Goal: Task Accomplishment & Management: Complete application form

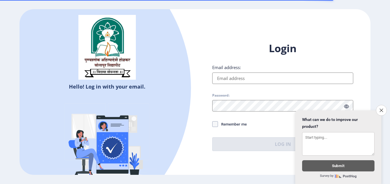
click at [257, 83] on input "Email address:" at bounding box center [282, 78] width 141 height 11
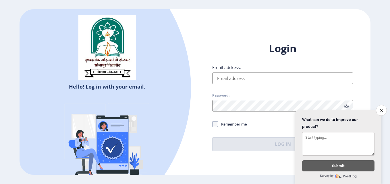
type input "[EMAIL_ADDRESS][DOMAIN_NAME]"
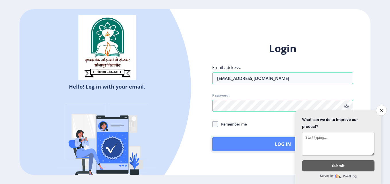
click at [259, 140] on button "Log In" at bounding box center [282, 144] width 141 height 14
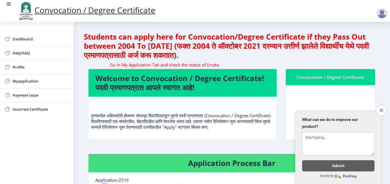
drag, startPoint x: 380, startPoint y: 106, endPoint x: 376, endPoint y: 104, distance: 5.1
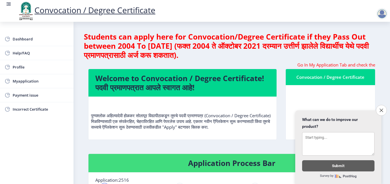
click at [380, 109] on icon "Close survey" at bounding box center [380, 110] width 3 height 3
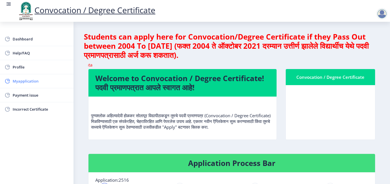
click at [27, 81] on span "Myapplication" at bounding box center [41, 81] width 56 height 7
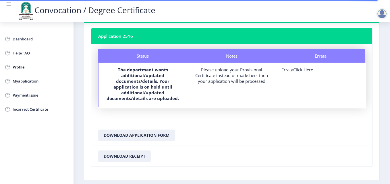
scroll to position [56, 0]
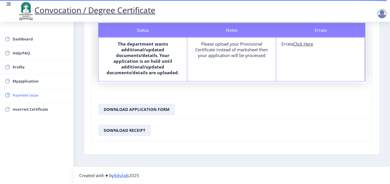
click at [15, 95] on span "Payment issue" at bounding box center [41, 95] width 56 height 7
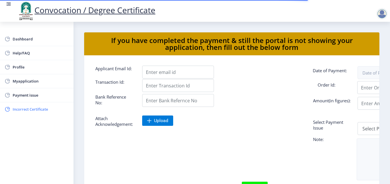
click at [31, 108] on span "Incorrect Certificate" at bounding box center [41, 109] width 56 height 7
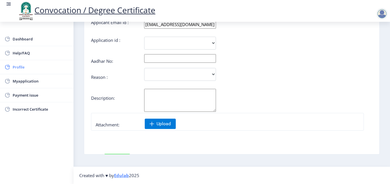
click at [26, 68] on span "Profile" at bounding box center [41, 67] width 56 height 7
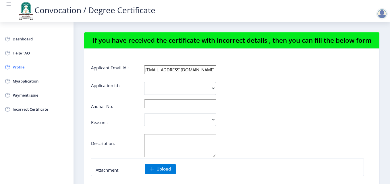
select select "[DEMOGRAPHIC_DATA]"
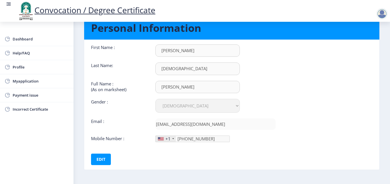
scroll to position [43, 0]
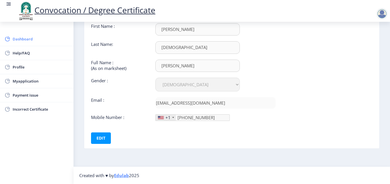
click at [34, 40] on span "Dashboard" at bounding box center [41, 39] width 56 height 7
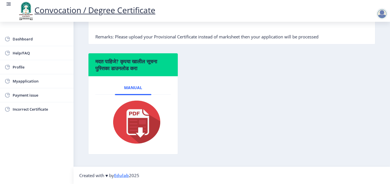
scroll to position [186, 0]
click at [142, 122] on img at bounding box center [132, 122] width 57 height 46
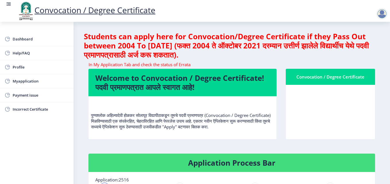
scroll to position [0, 0]
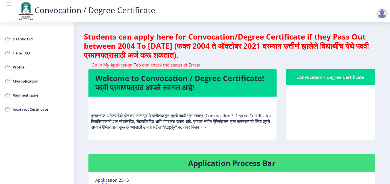
click at [345, 66] on marquee "Go In My Application Tab and check the status of Errata" at bounding box center [231, 65] width 287 height 6
click at [39, 78] on span "Myapplication" at bounding box center [41, 81] width 56 height 7
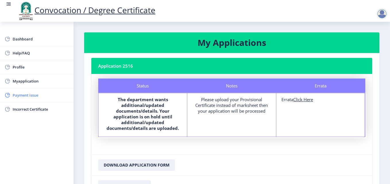
click at [21, 94] on span "Payment issue" at bounding box center [41, 95] width 56 height 7
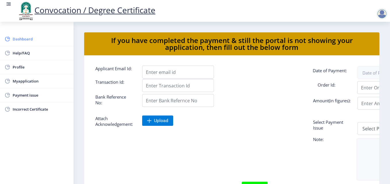
click at [37, 38] on span "Dashboard" at bounding box center [41, 39] width 56 height 7
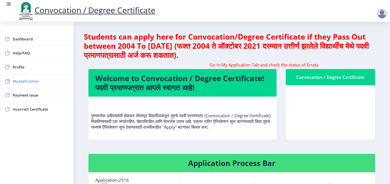
click at [17, 83] on span "Myapplication" at bounding box center [41, 81] width 56 height 7
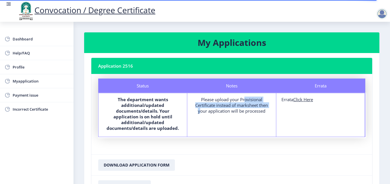
drag, startPoint x: 240, startPoint y: 99, endPoint x: 270, endPoint y: 106, distance: 30.8
click at [270, 106] on div "Notes Please upload your Provisional Certificate instead of marksheet then your…" at bounding box center [231, 115] width 89 height 44
copy div "Provisional Certificate instead of marksheet then"
click at [246, 129] on div "Notes Please upload your Provisional Certificate instead of marksheet then your…" at bounding box center [231, 115] width 89 height 44
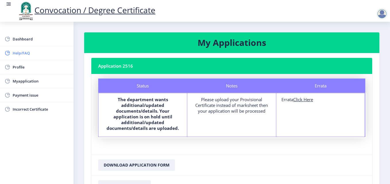
click at [23, 53] on span "Help/FAQ" at bounding box center [41, 53] width 56 height 7
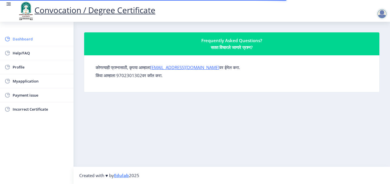
click at [24, 43] on link "Dashboard" at bounding box center [36, 39] width 73 height 14
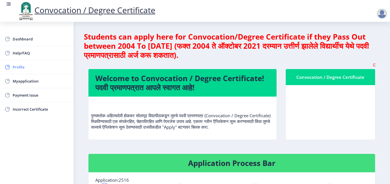
click at [34, 66] on span "Profile" at bounding box center [41, 67] width 56 height 7
select select
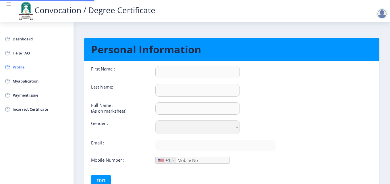
type input "[PERSON_NAME]"
type input "[DEMOGRAPHIC_DATA]"
type input "[PERSON_NAME]"
select select "[DEMOGRAPHIC_DATA]"
type input "[EMAIL_ADDRESS][DOMAIN_NAME]"
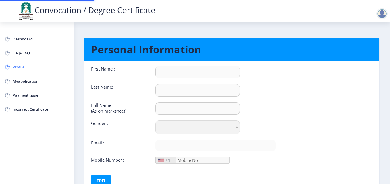
type input "8624894346"
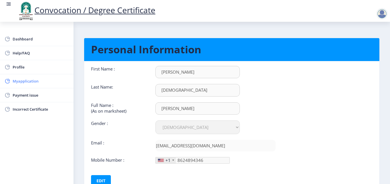
click at [32, 81] on span "Myapplication" at bounding box center [41, 81] width 56 height 7
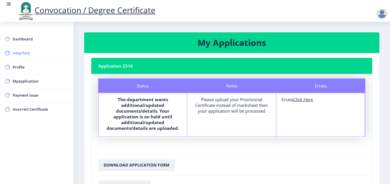
click at [34, 55] on span "Help/FAQ" at bounding box center [41, 53] width 56 height 7
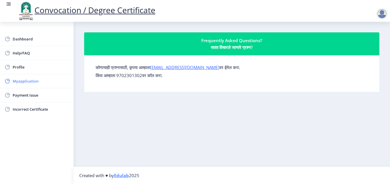
click at [27, 83] on span "Myapplication" at bounding box center [41, 81] width 56 height 7
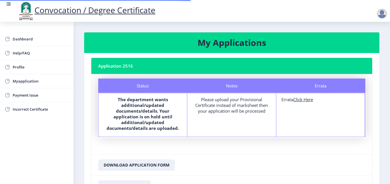
click at [304, 99] on u "Click Here" at bounding box center [303, 100] width 20 height 6
select select
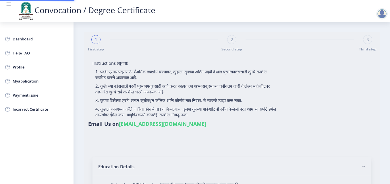
type input "2010032500367035"
select select "Regular"
select select "2014"
select select "October"
select select "SECOND CLASS"
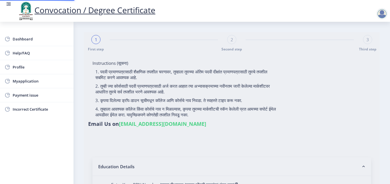
type input "541044"
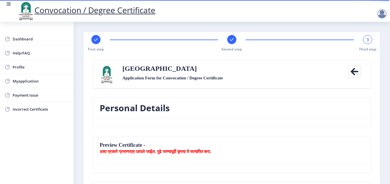
click at [231, 42] on rect at bounding box center [232, 40] width 6 height 6
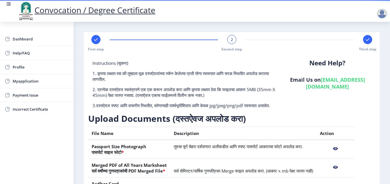
click at [95, 42] on rect at bounding box center [96, 40] width 6 height 6
select select "Regular"
select select "2014"
select select "October"
select select "SECOND CLASS"
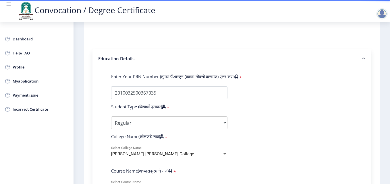
scroll to position [115, 0]
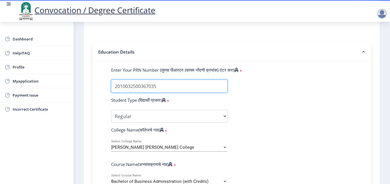
drag, startPoint x: 164, startPoint y: 89, endPoint x: 109, endPoint y: 79, distance: 55.8
click at [109, 80] on div at bounding box center [169, 86] width 125 height 13
